Goal: Check status

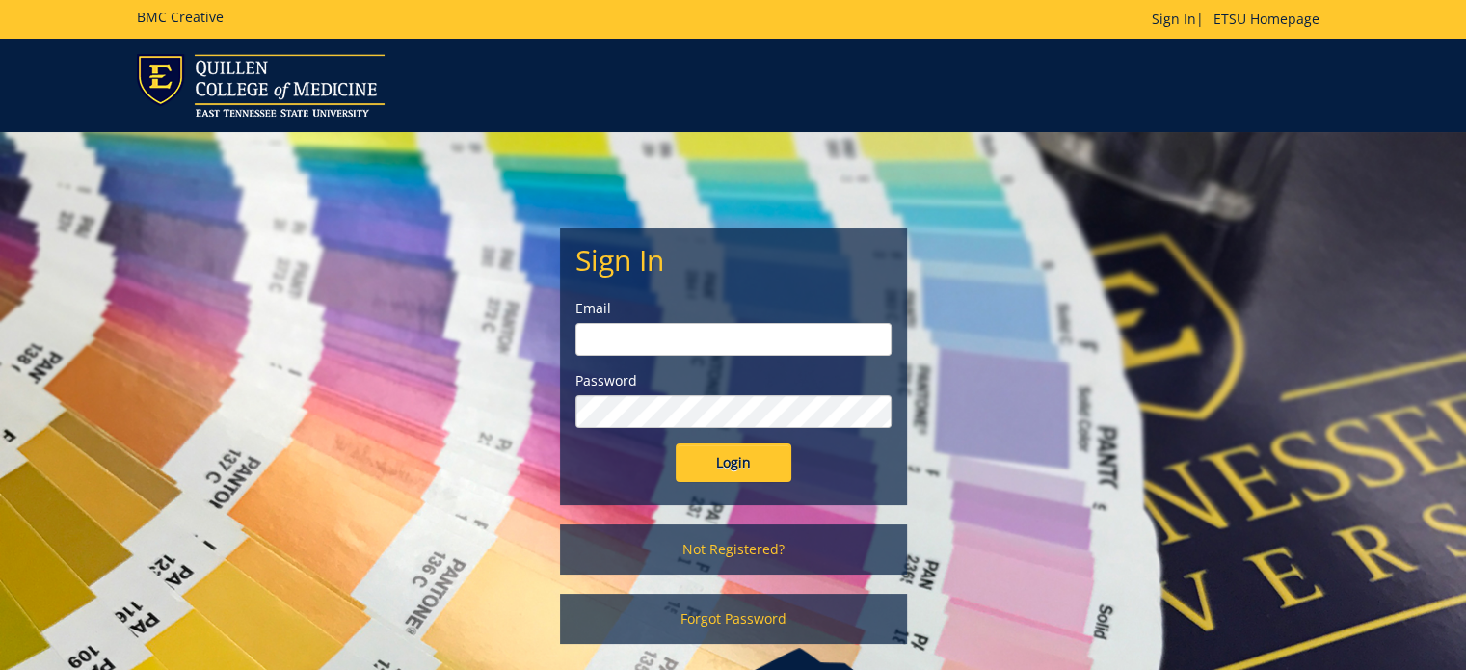
type input "Wilsonjr3@etsu.edu"
click at [726, 451] on input "Login" at bounding box center [734, 462] width 116 height 39
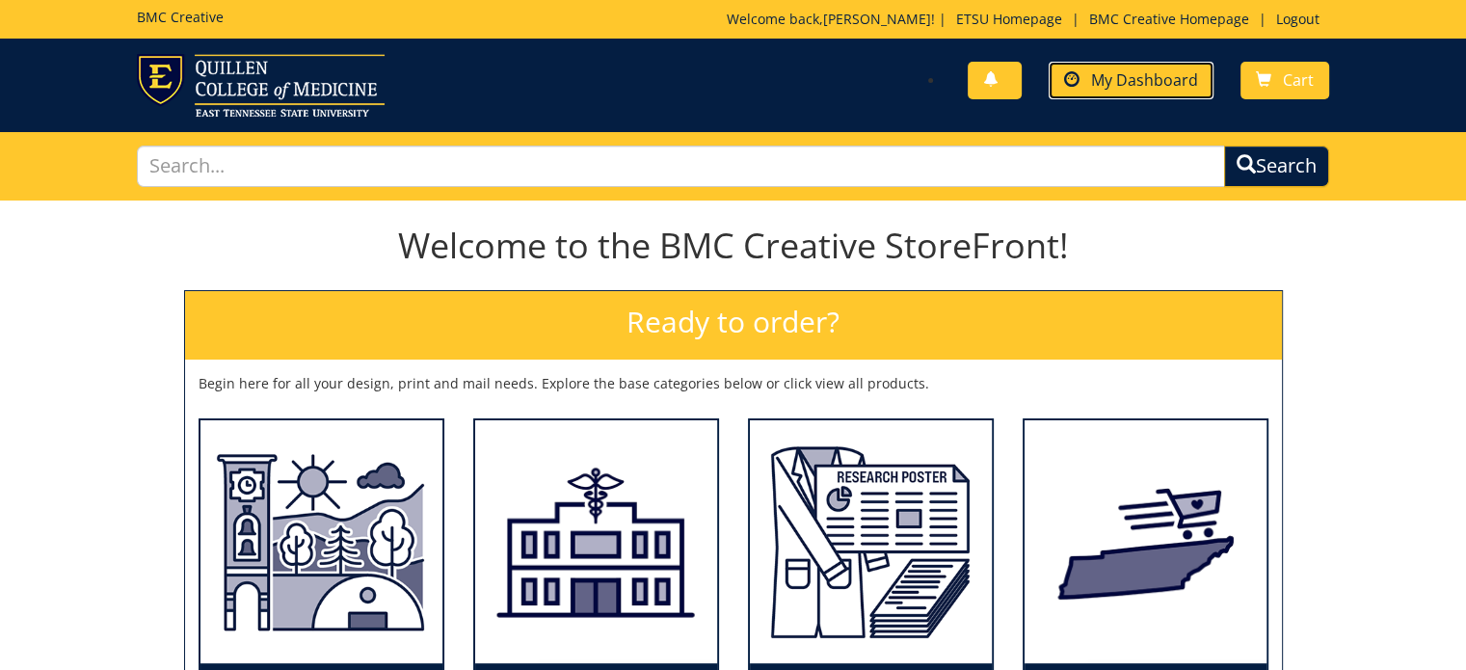
click at [1153, 89] on span "My Dashboard" at bounding box center [1144, 79] width 107 height 21
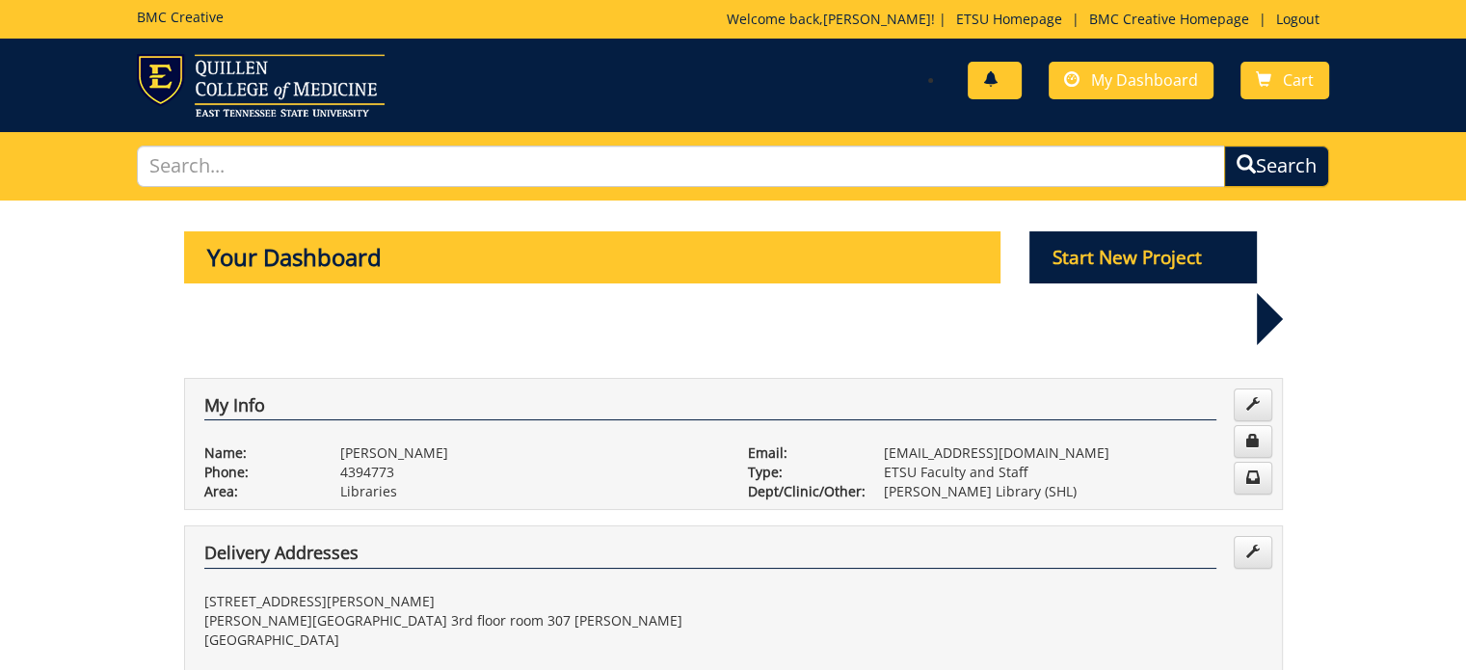
click at [998, 72] on span at bounding box center [990, 79] width 15 height 15
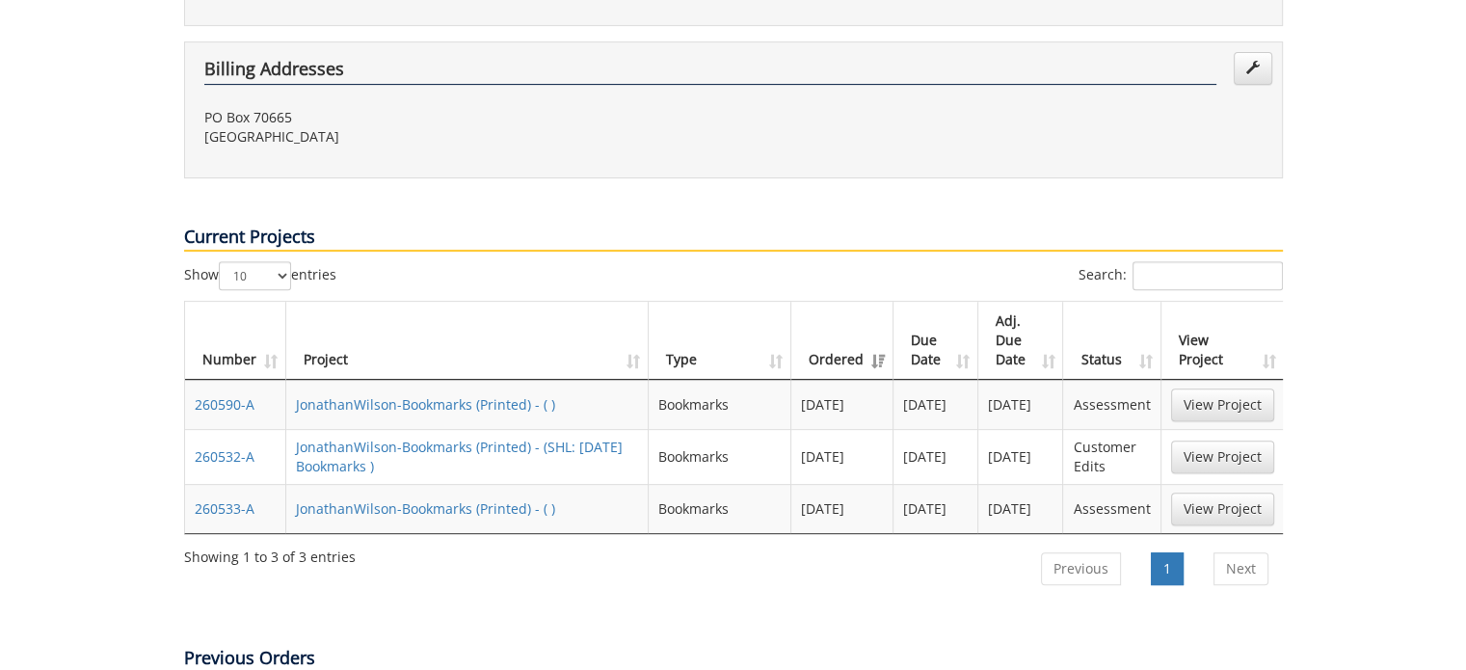
scroll to position [648, 0]
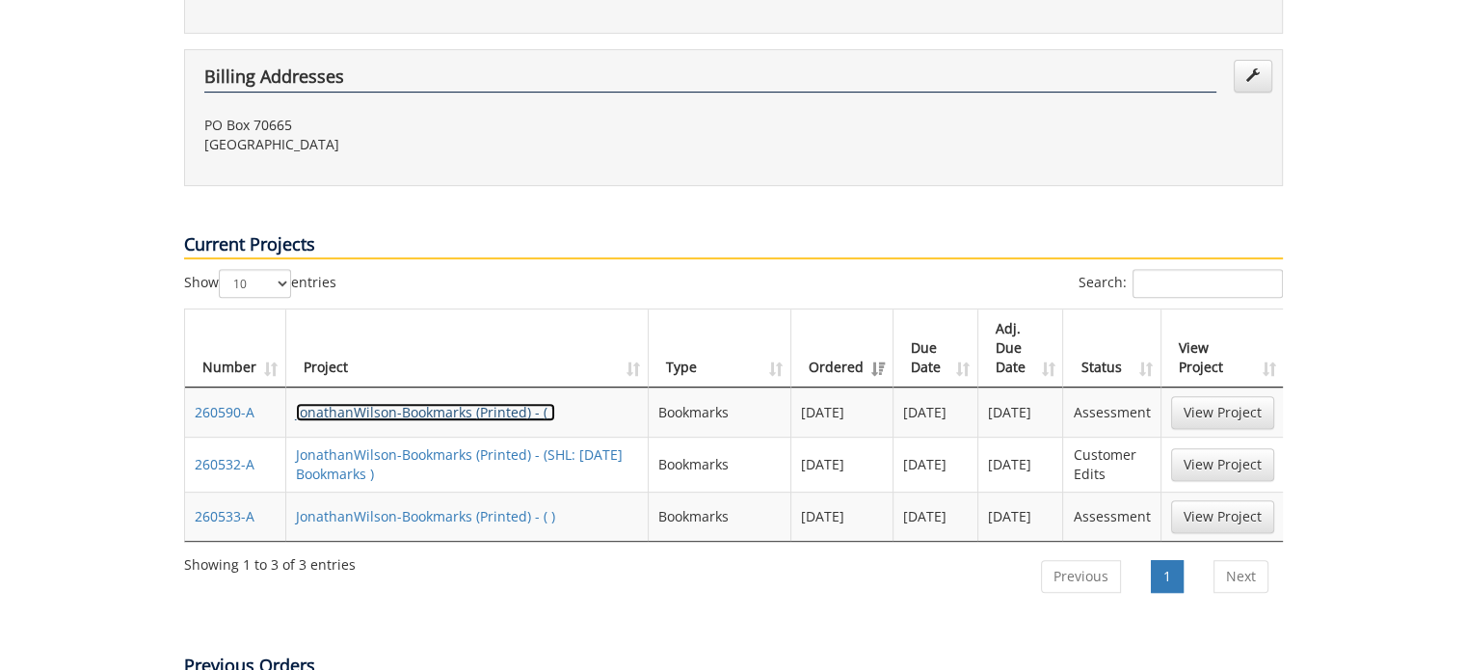
click at [409, 403] on link "JonathanWilson-Bookmarks (Printed) - ( )" at bounding box center [425, 412] width 259 height 18
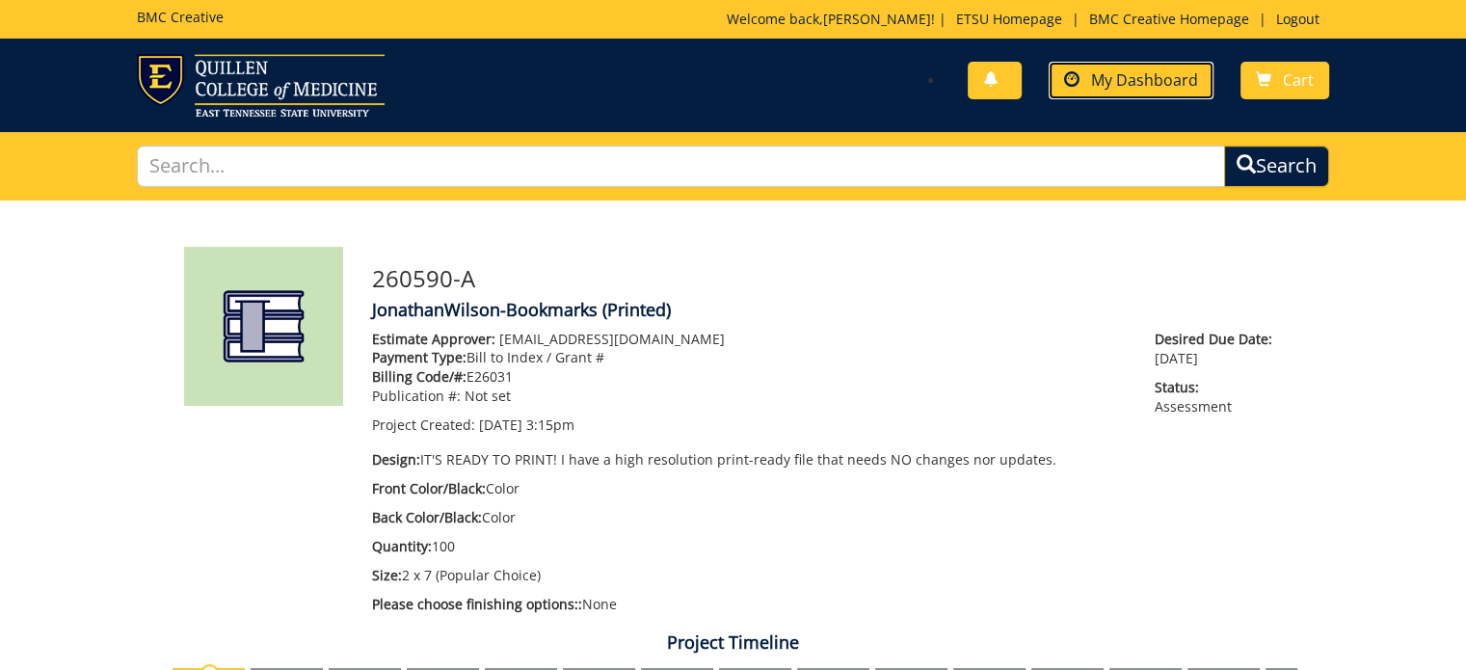
click at [1099, 78] on span "My Dashboard" at bounding box center [1144, 79] width 107 height 21
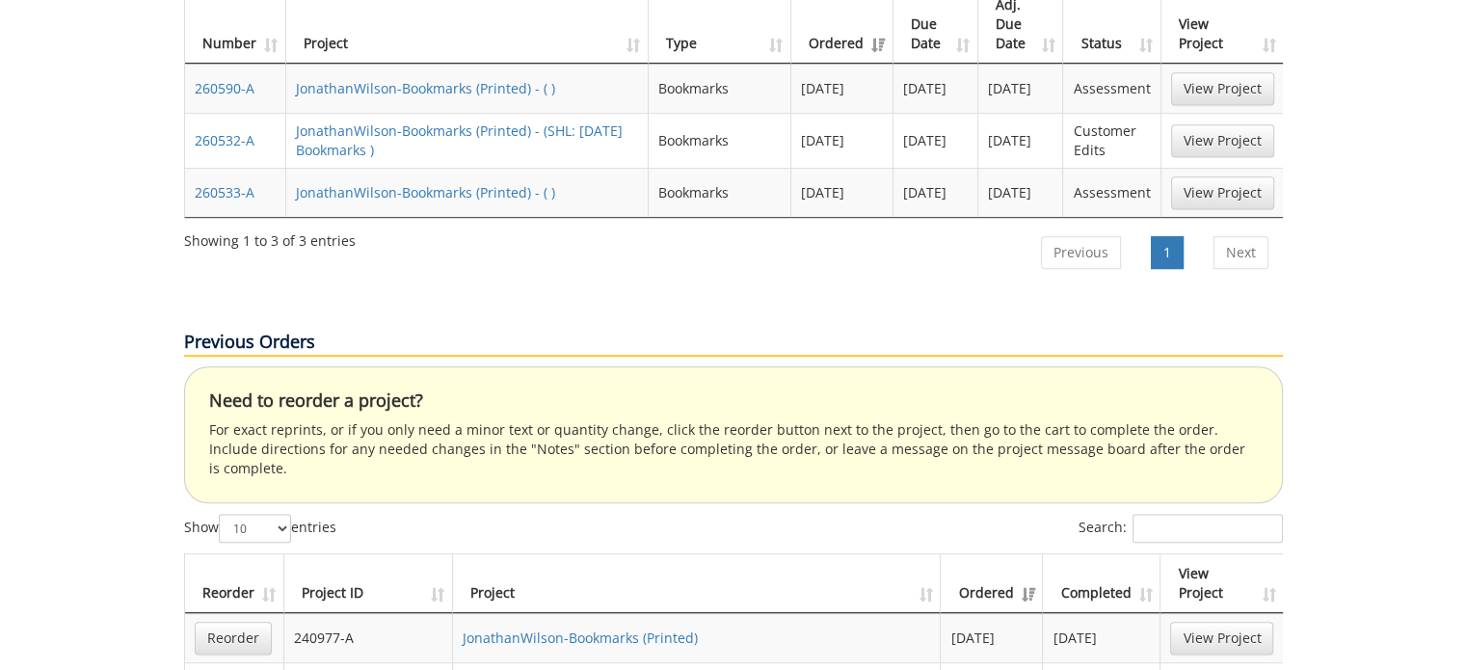
scroll to position [947, 0]
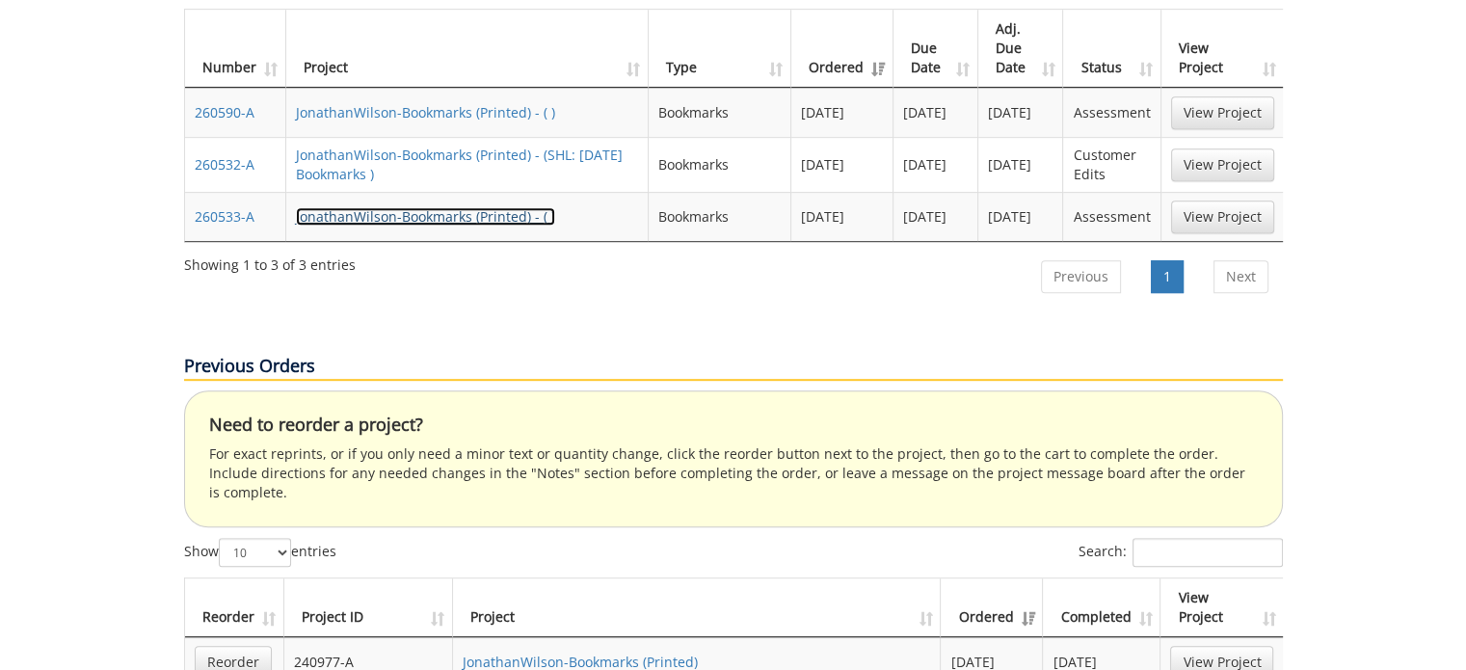
click at [416, 207] on link "JonathanWilson-Bookmarks (Printed) - ( )" at bounding box center [425, 216] width 259 height 18
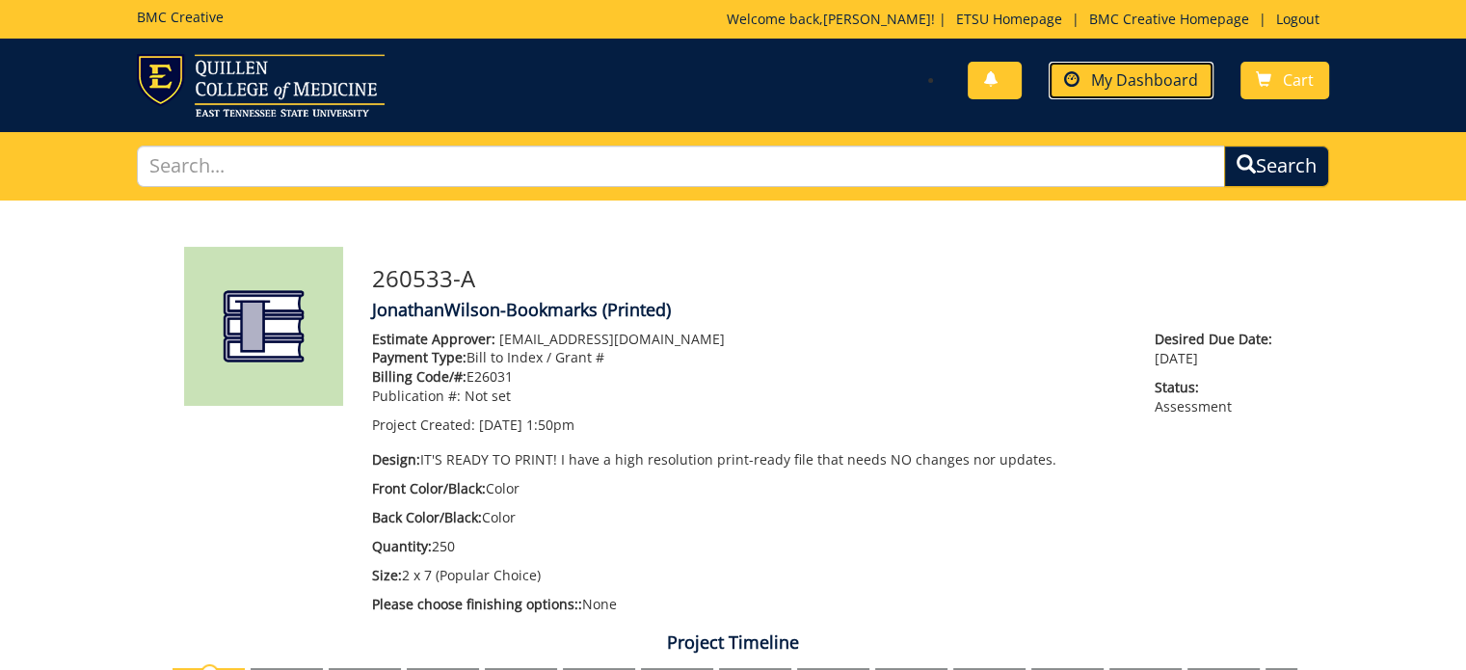
click at [1140, 79] on span "My Dashboard" at bounding box center [1144, 79] width 107 height 21
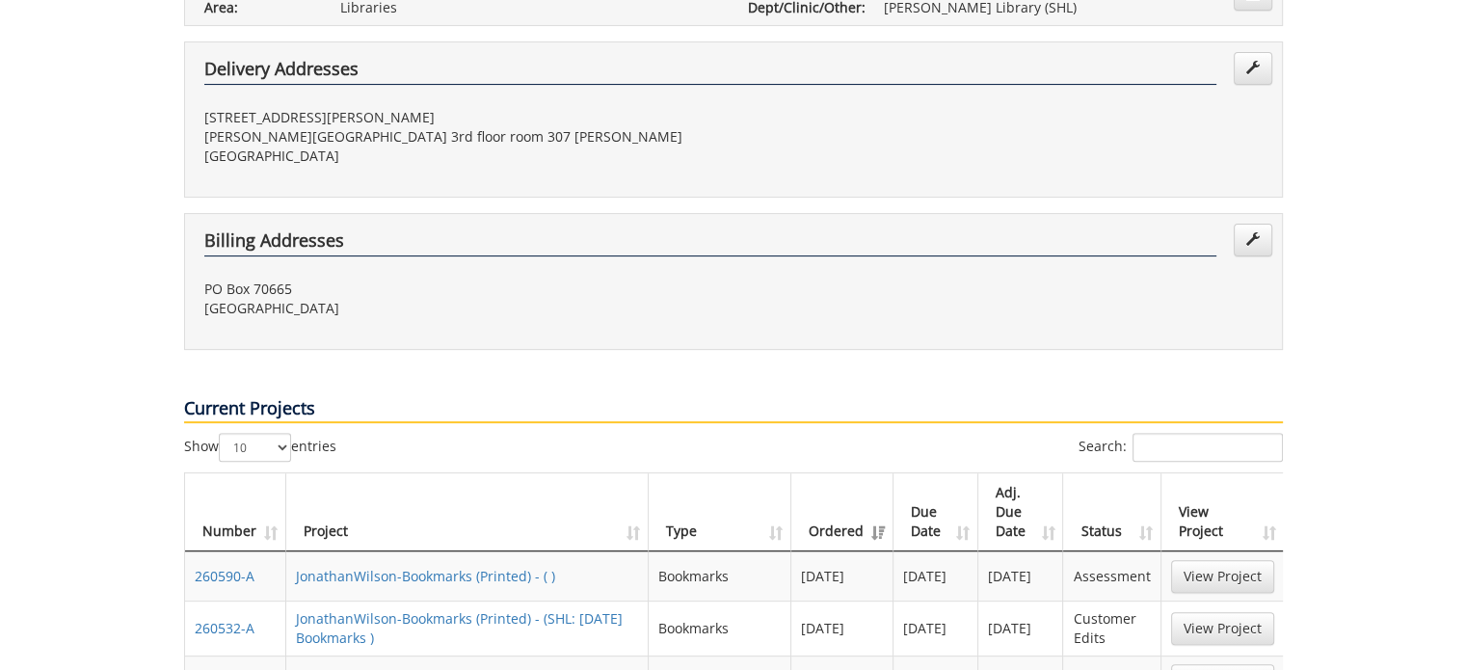
scroll to position [675, 0]
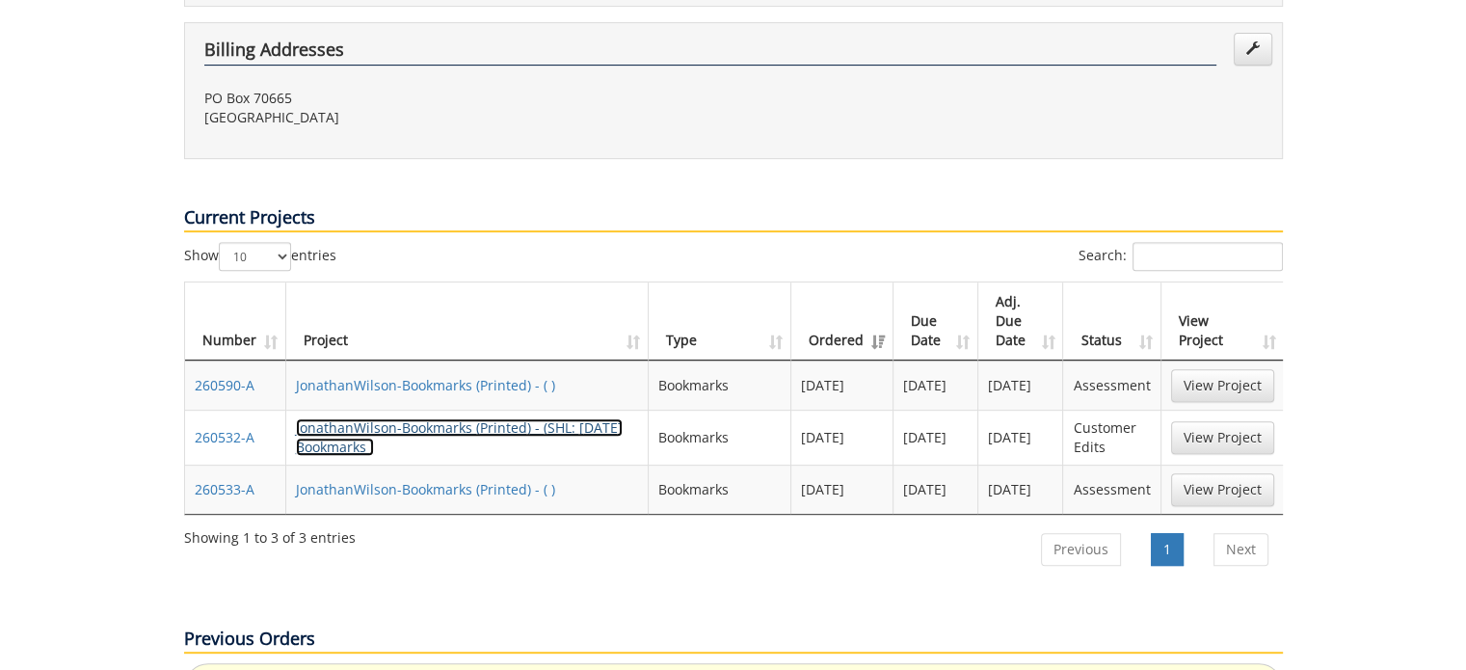
click at [500, 418] on link "JonathanWilson-Bookmarks (Printed) - (SHL: Halloween Bookmarks )" at bounding box center [459, 437] width 327 height 38
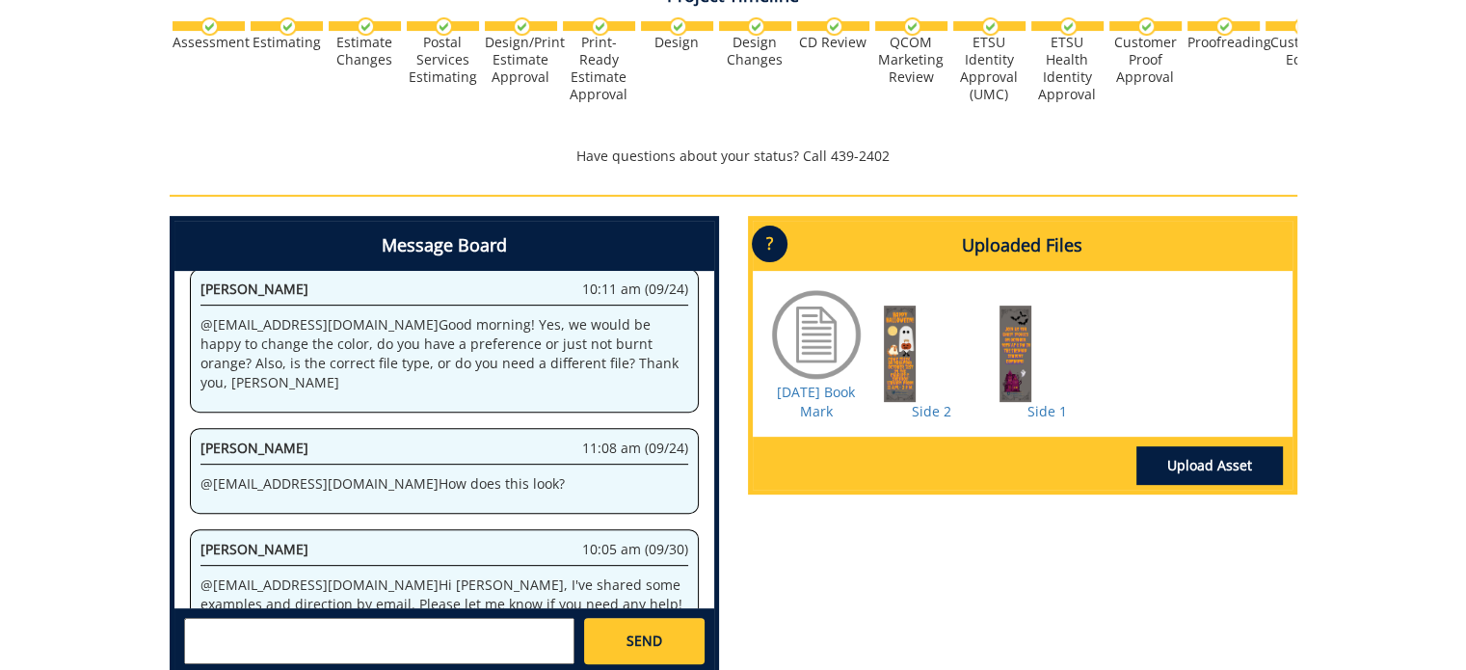
scroll to position [645, 0]
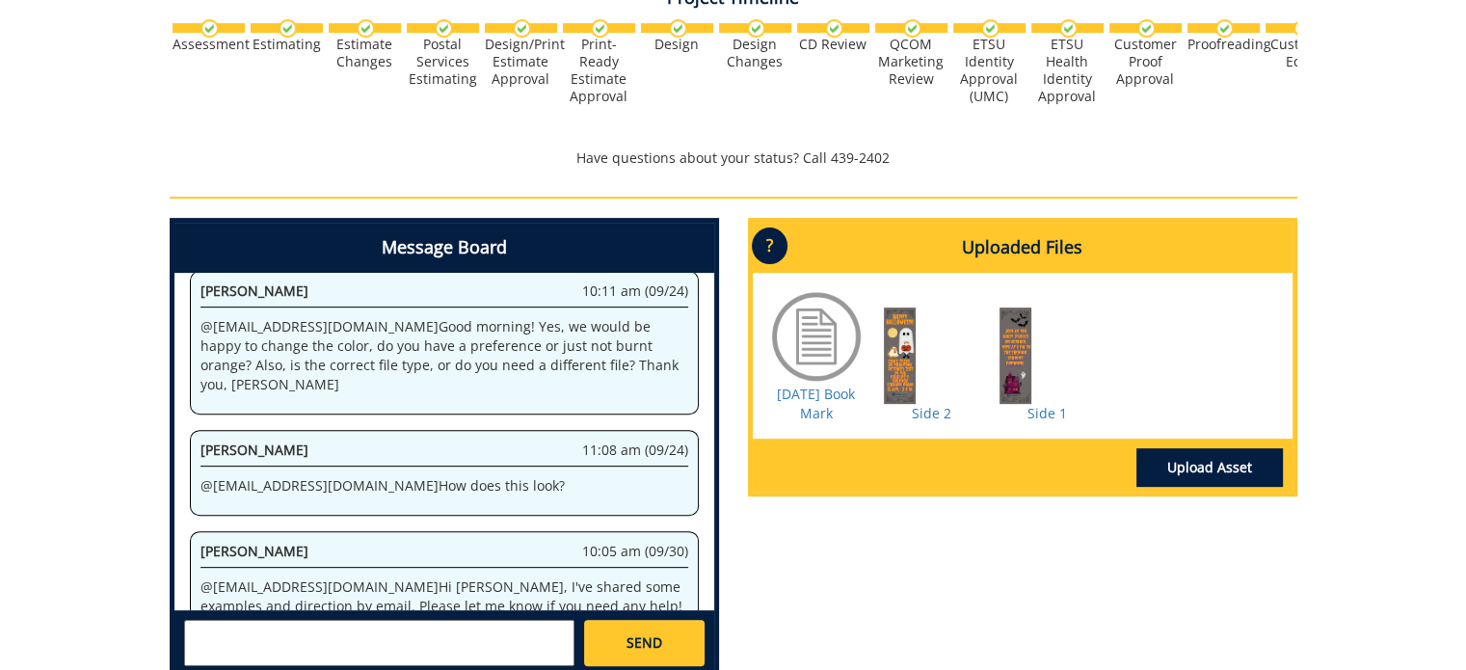
click at [491, 620] on textarea at bounding box center [379, 643] width 390 height 46
type textarea "C"
click at [1297, 119] on div "Project Timeline Assessment Estimating" at bounding box center [733, 78] width 1157 height 199
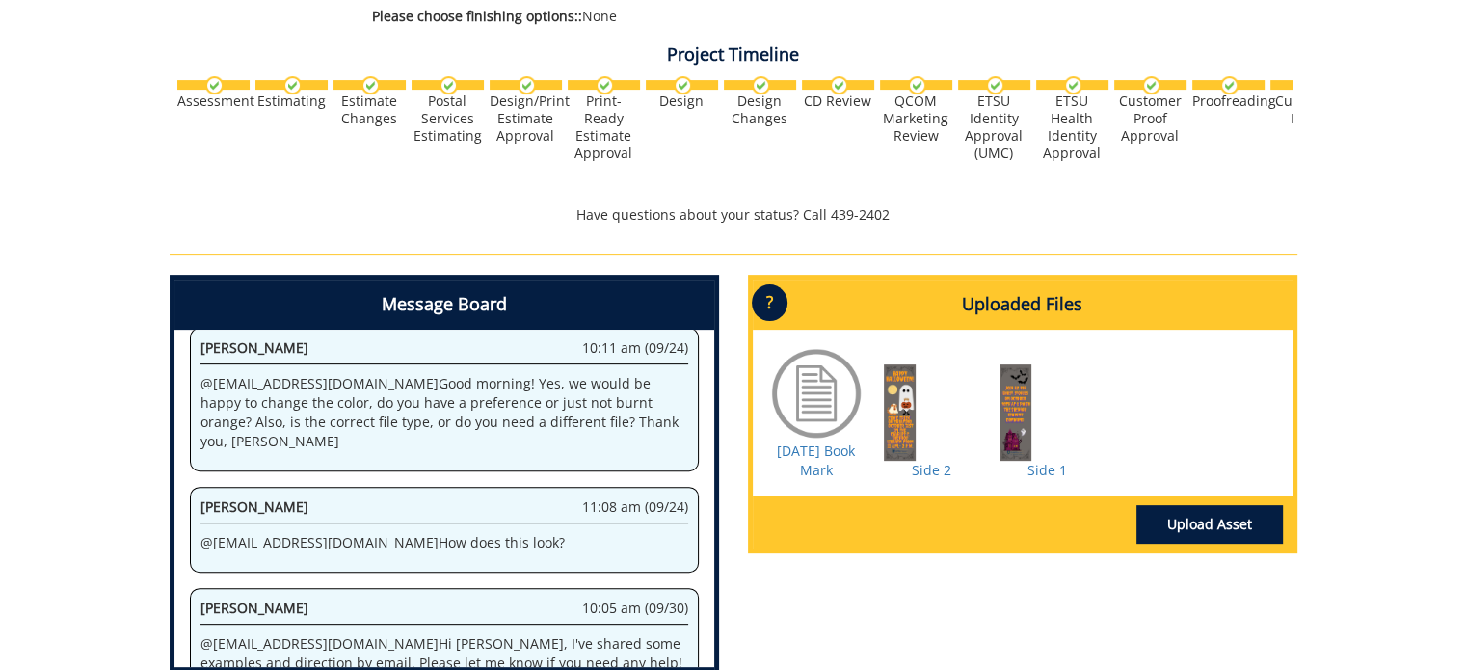
scroll to position [590, 0]
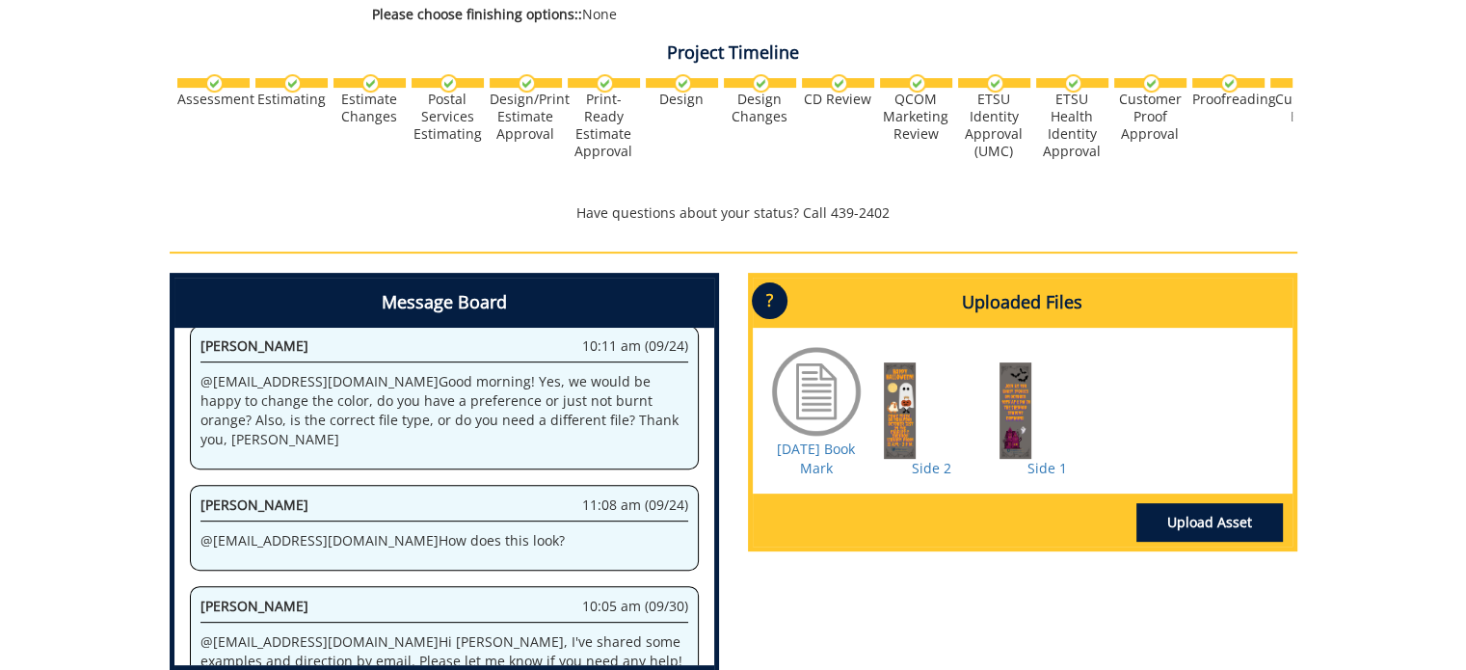
click at [1024, 433] on div at bounding box center [1047, 410] width 96 height 96
click at [917, 425] on div at bounding box center [932, 410] width 96 height 96
click at [920, 472] on link "Side 2" at bounding box center [932, 468] width 40 height 18
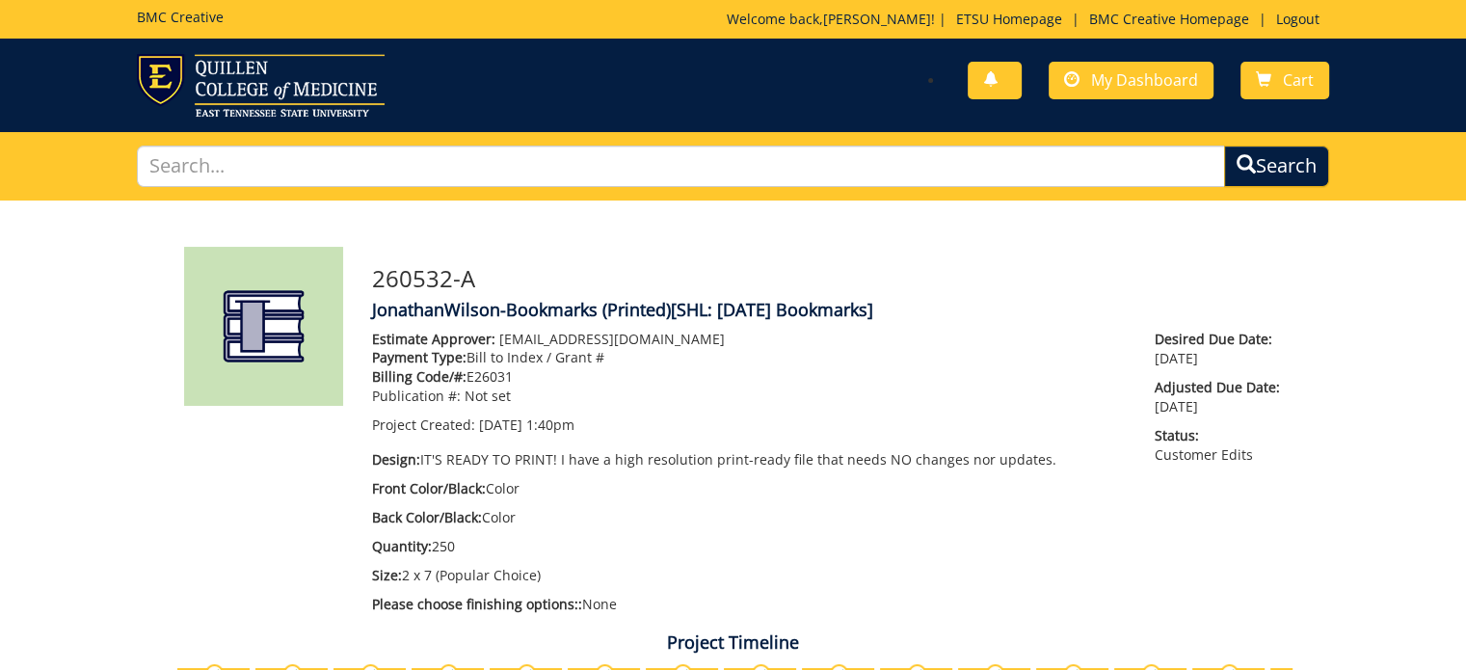
scroll to position [0, 0]
